Goal: Find specific page/section: Find specific page/section

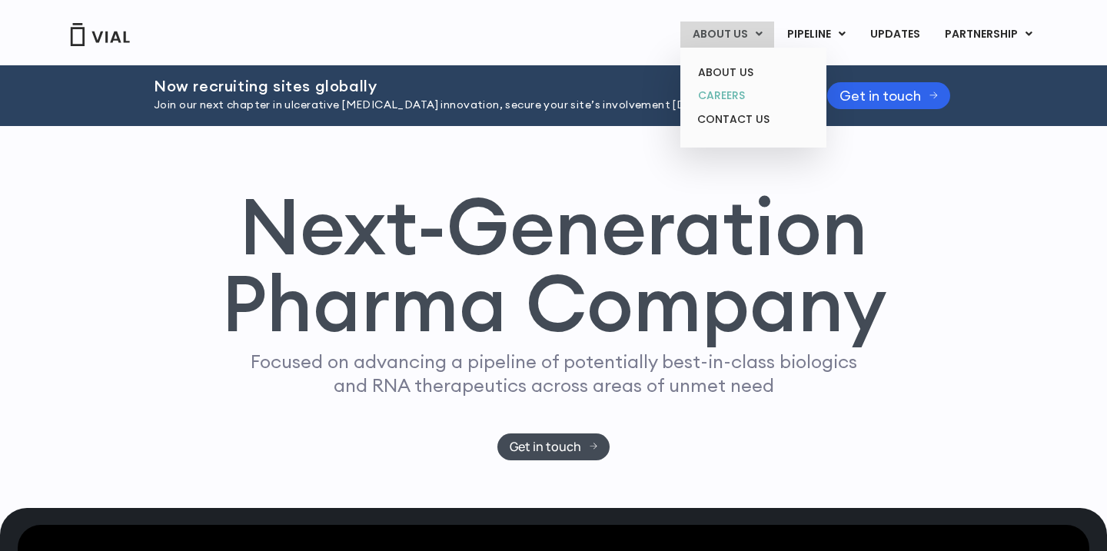
click at [716, 94] on link "CAREERS" at bounding box center [753, 96] width 135 height 24
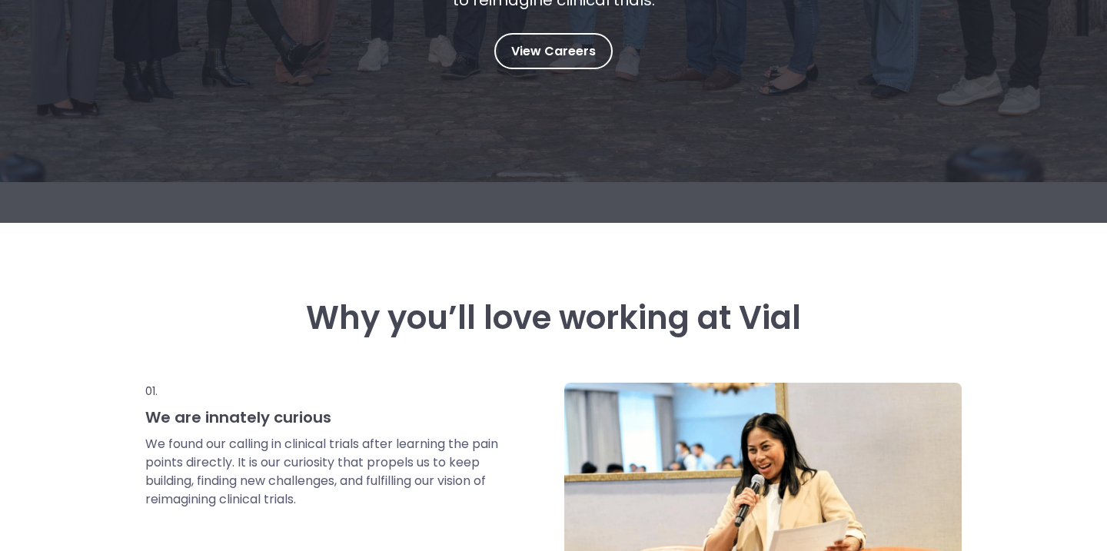
scroll to position [322, 0]
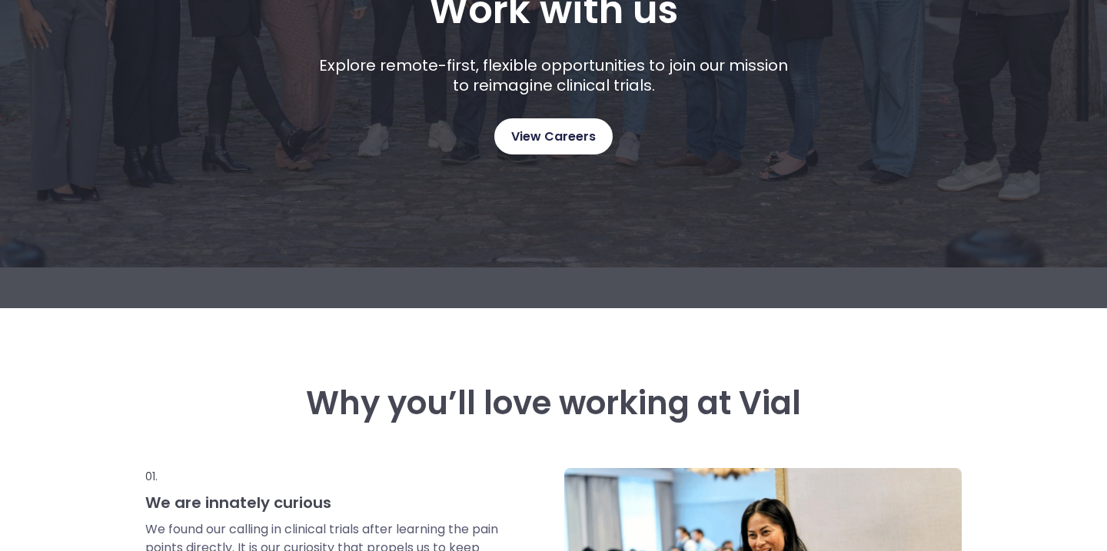
click at [586, 121] on link "View Careers" at bounding box center [553, 136] width 118 height 36
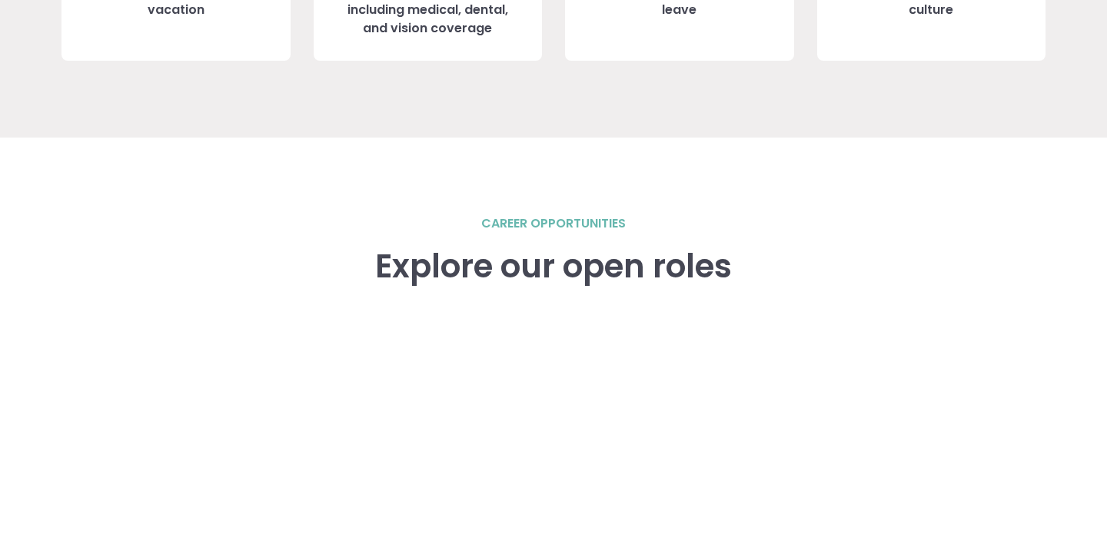
scroll to position [1899, 0]
